Goal: Information Seeking & Learning: Learn about a topic

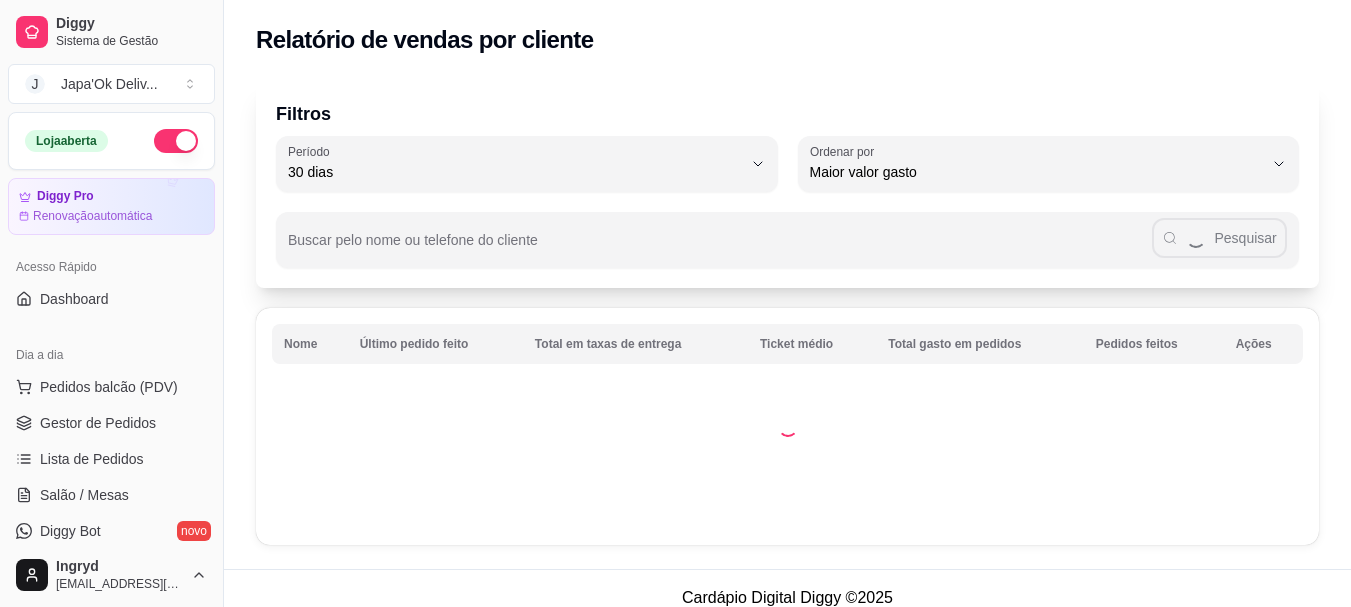
select select "30"
select select "HIGHEST_TOTAL_SPENT_WITH_ORDERS"
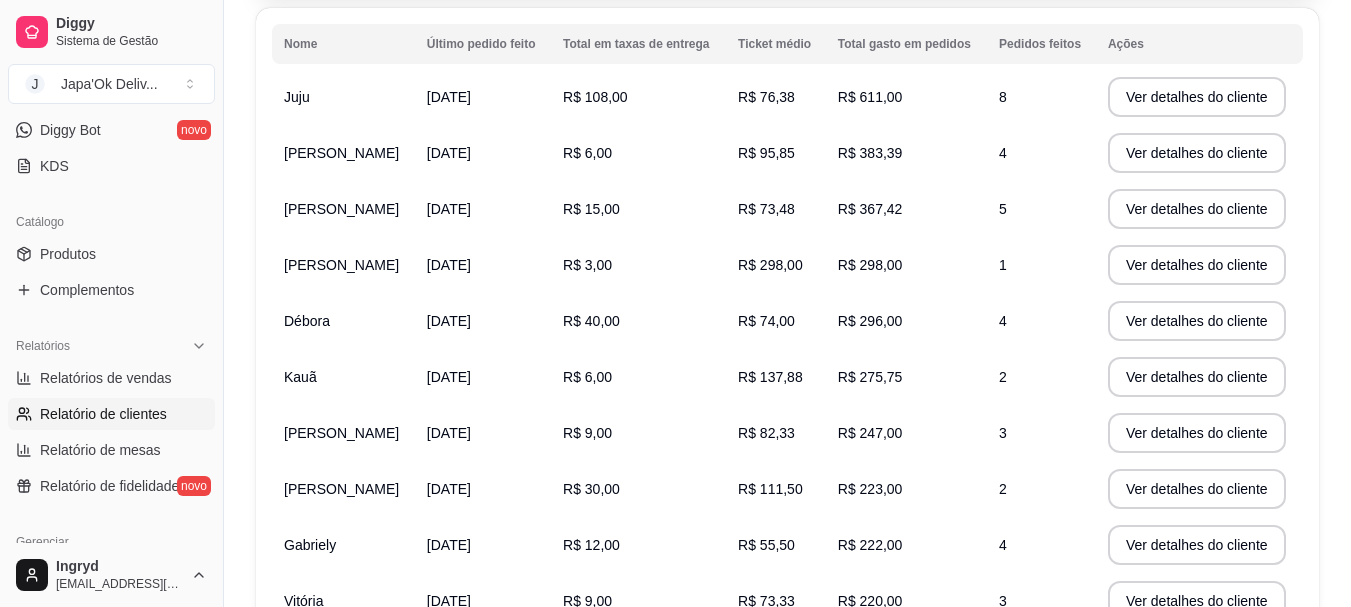
scroll to position [400, 0]
click at [153, 384] on span "Relatórios de vendas" at bounding box center [106, 379] width 132 height 20
select select "ALL"
select select "0"
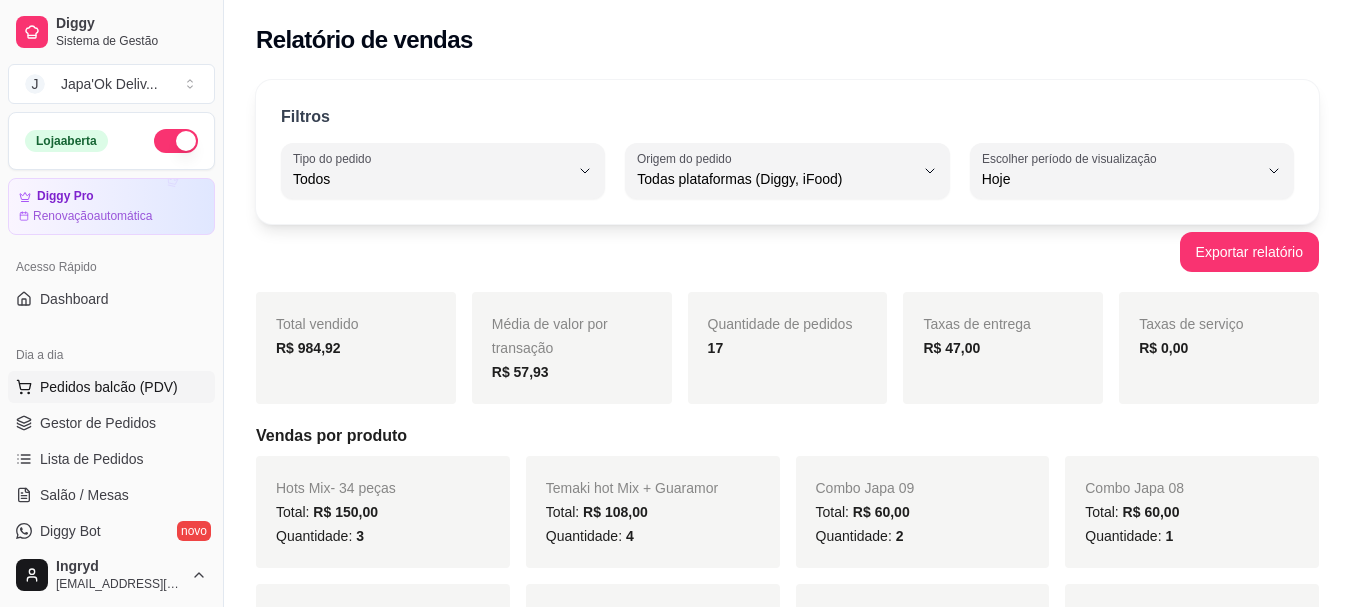
click at [93, 389] on span "Pedidos balcão (PDV)" at bounding box center [109, 387] width 138 height 20
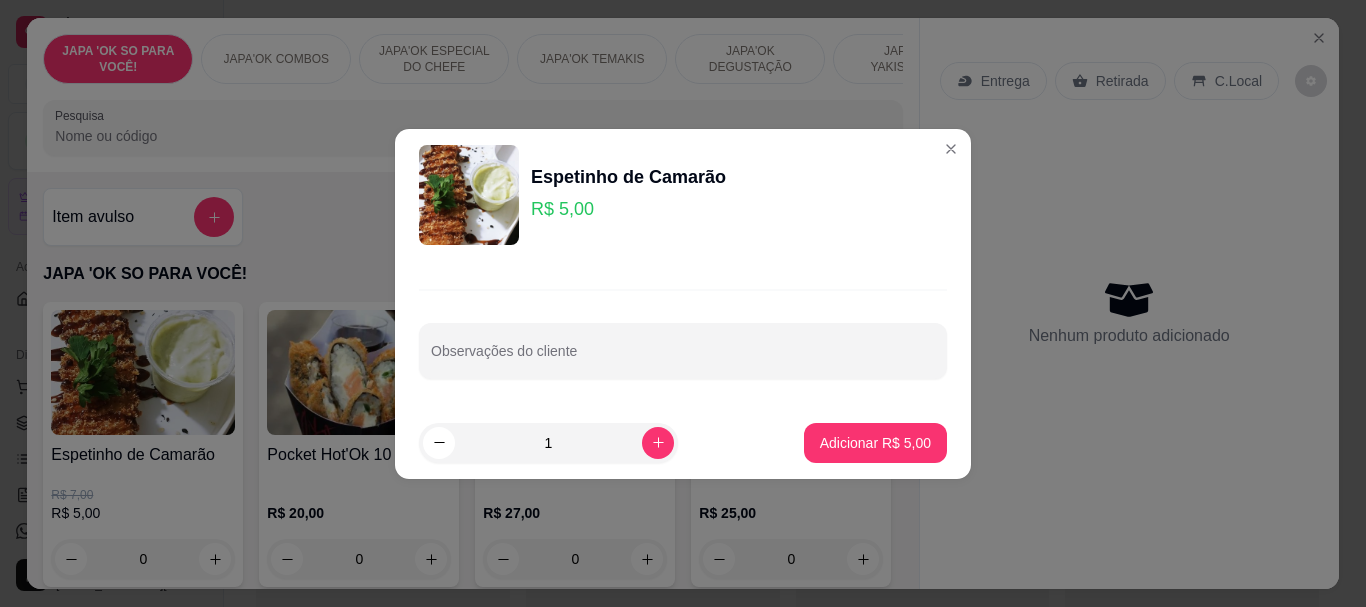
click at [931, 146] on div "Entrega Retirada C.Local Nenhum produto adicionado" at bounding box center [1129, 287] width 419 height 539
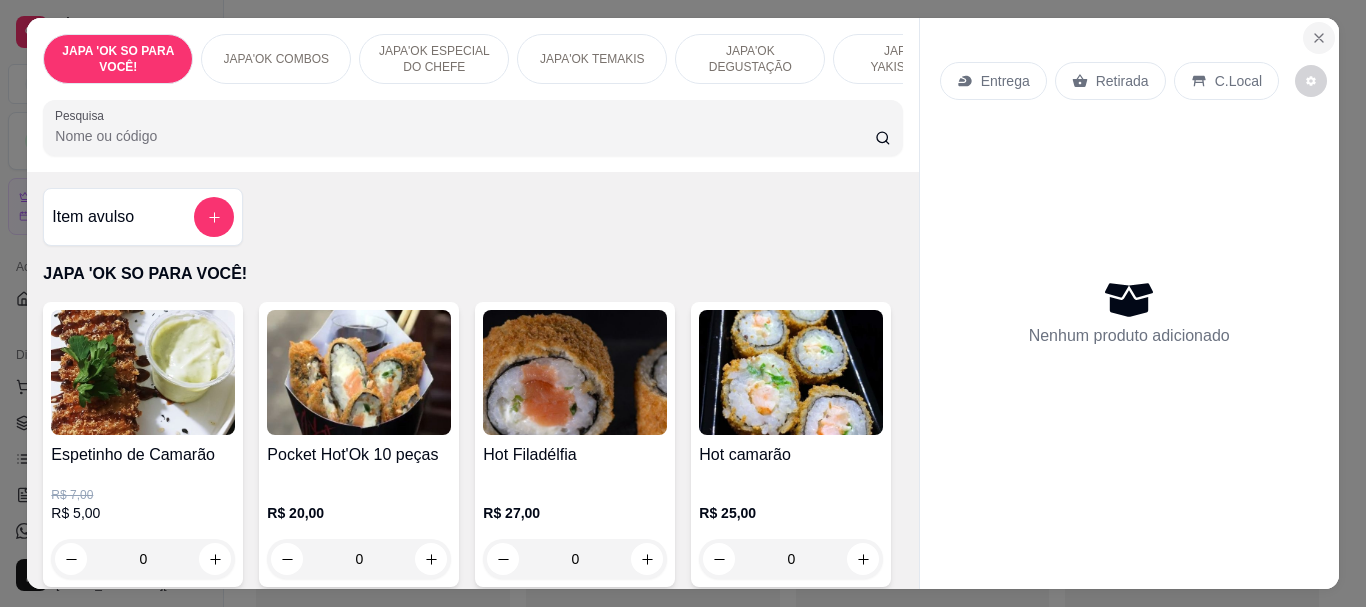
click at [1311, 30] on icon "Close" at bounding box center [1319, 38] width 16 height 16
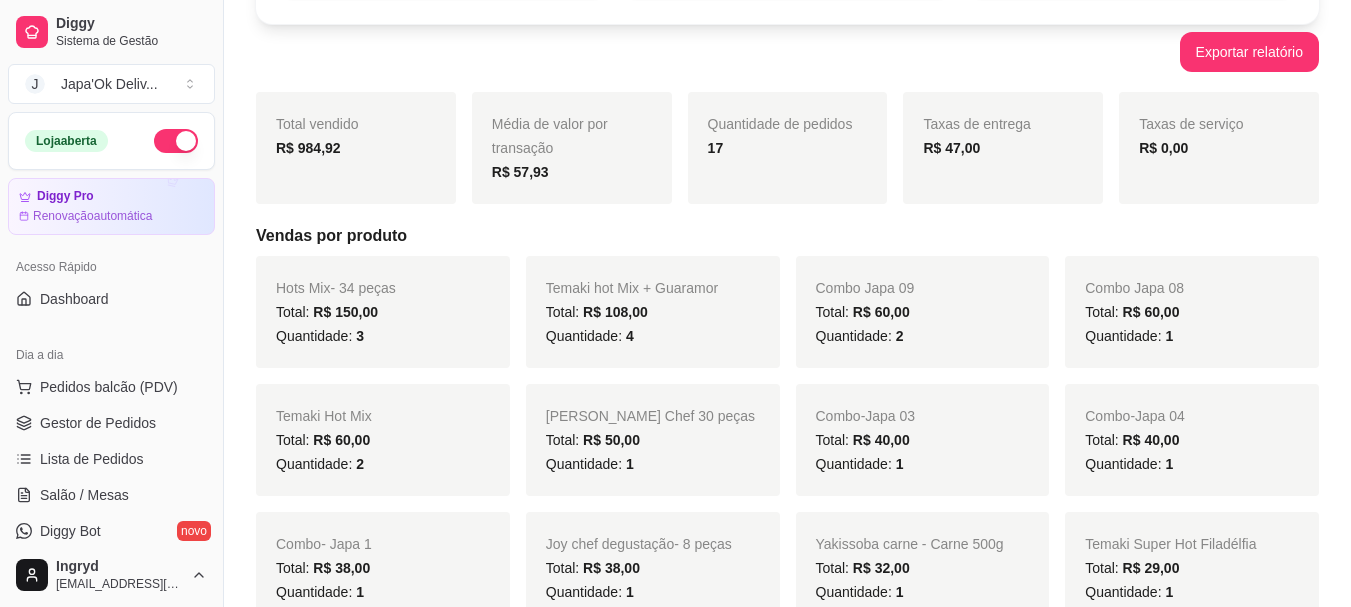
scroll to position [100, 0]
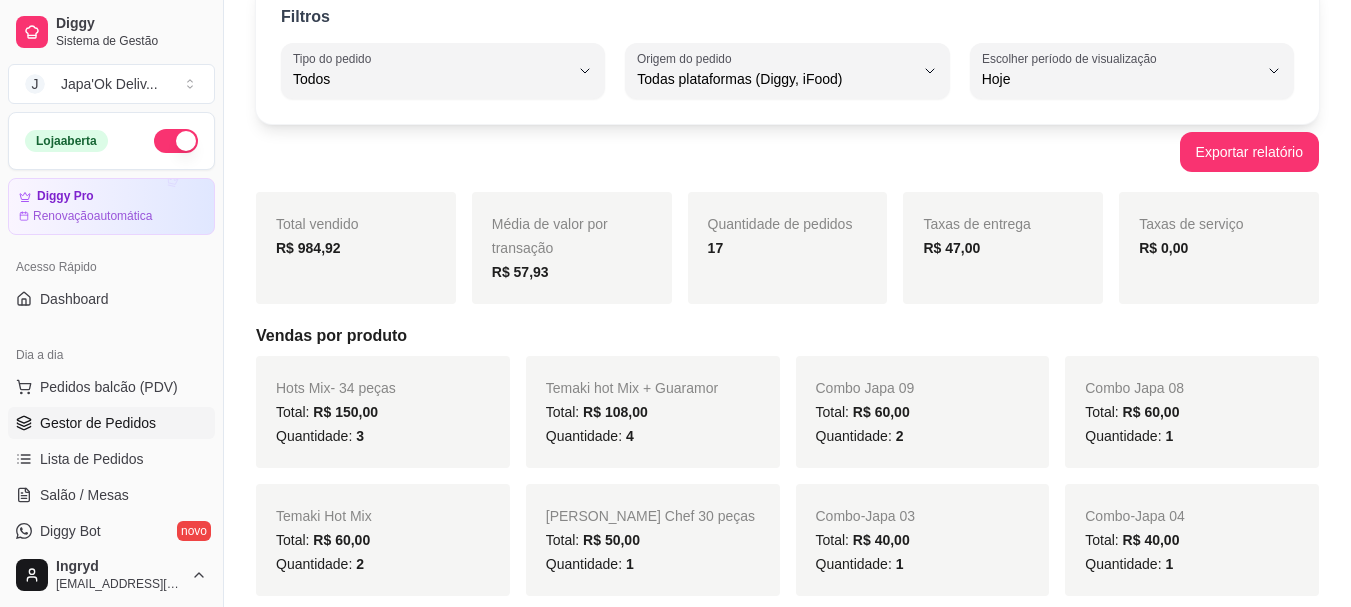
click at [92, 425] on span "Gestor de Pedidos" at bounding box center [98, 423] width 116 height 20
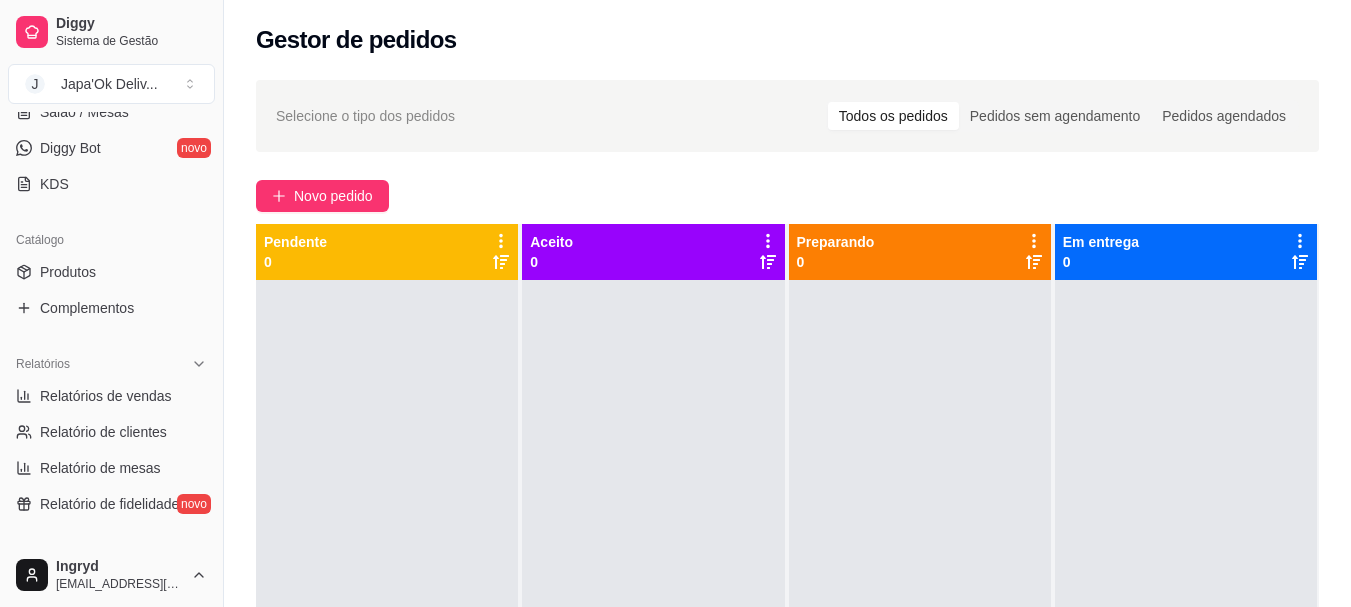
scroll to position [400, 0]
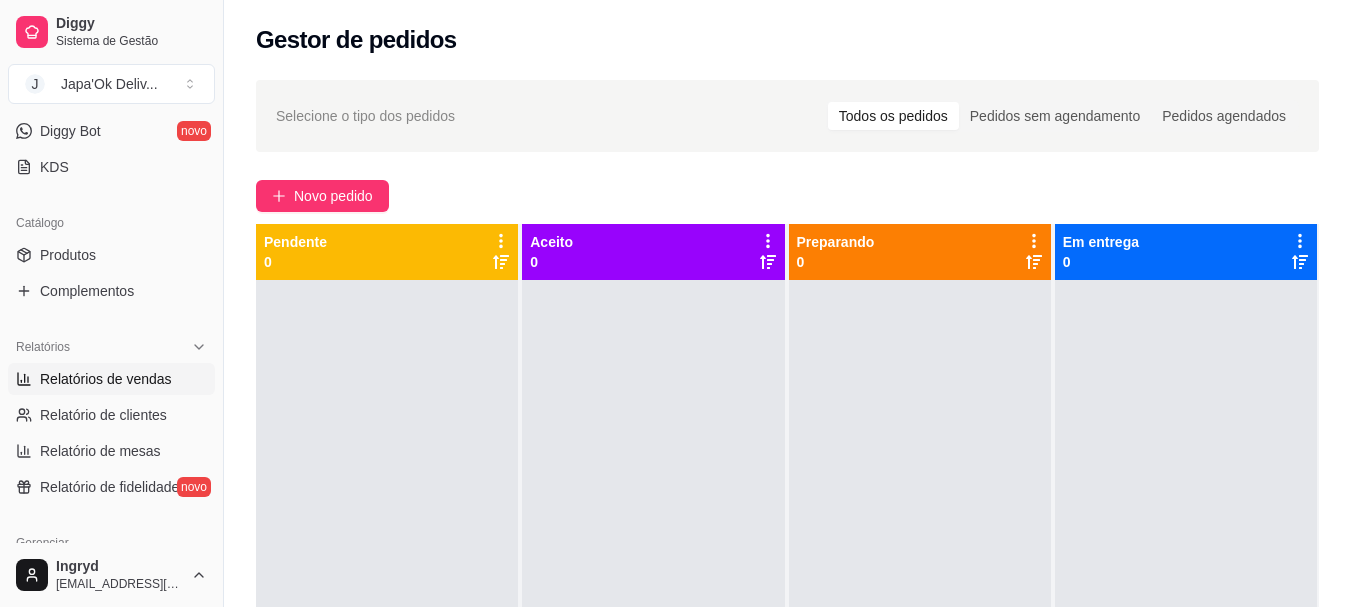
click at [73, 375] on span "Relatórios de vendas" at bounding box center [106, 379] width 132 height 20
select select "ALL"
select select "0"
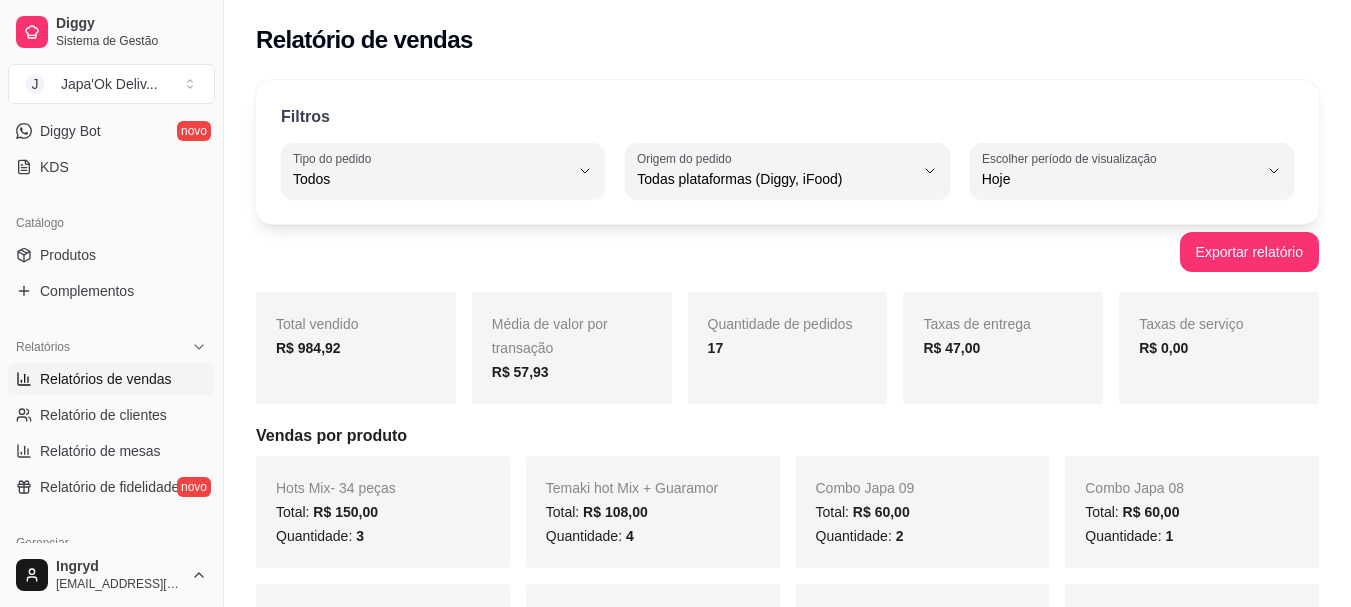
click at [75, 375] on span "Relatórios de vendas" at bounding box center [106, 379] width 132 height 20
click at [1000, 346] on div "R$ 47,00" at bounding box center [1003, 348] width 160 height 24
